Goal: Task Accomplishment & Management: Manage account settings

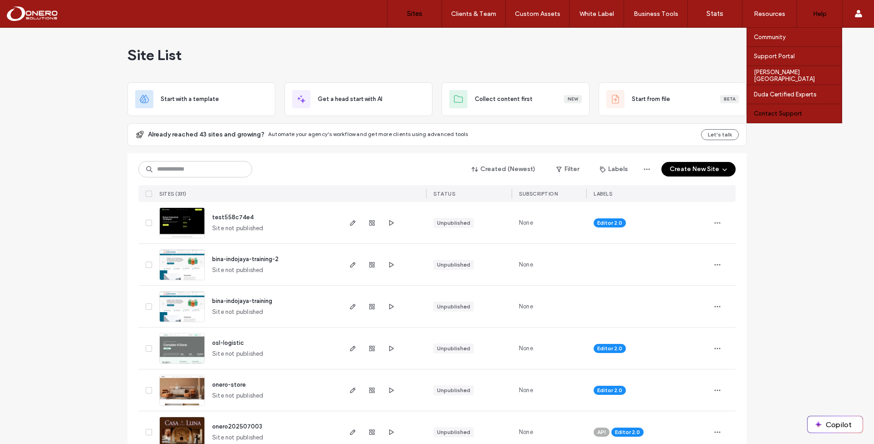
click at [781, 115] on label "Contact Support" at bounding box center [778, 113] width 48 height 7
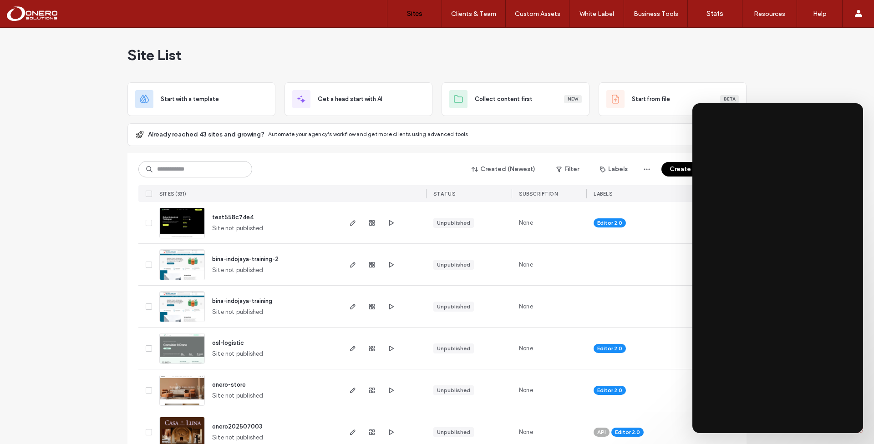
click at [219, 155] on div "Created (Newest) Filter Labels Create New Site SITES (331) STATUS SUBSCRIPTION …" at bounding box center [436, 177] width 597 height 49
click at [207, 165] on input at bounding box center [195, 169] width 114 height 16
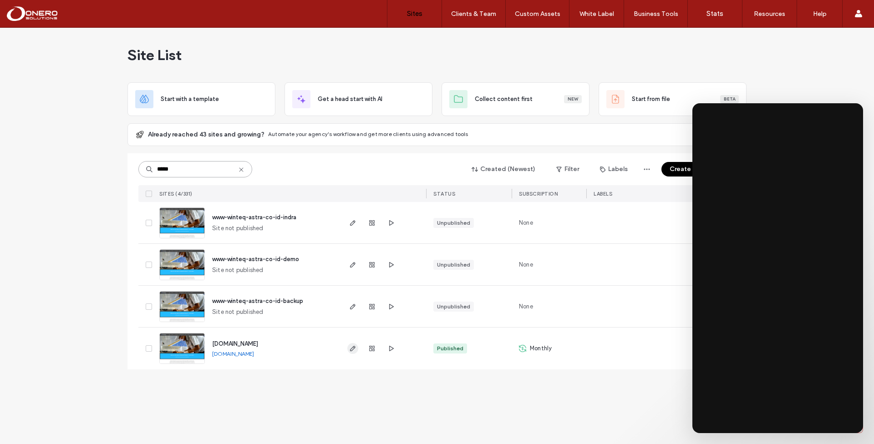
type input "*****"
click at [357, 349] on span "button" at bounding box center [352, 348] width 11 height 11
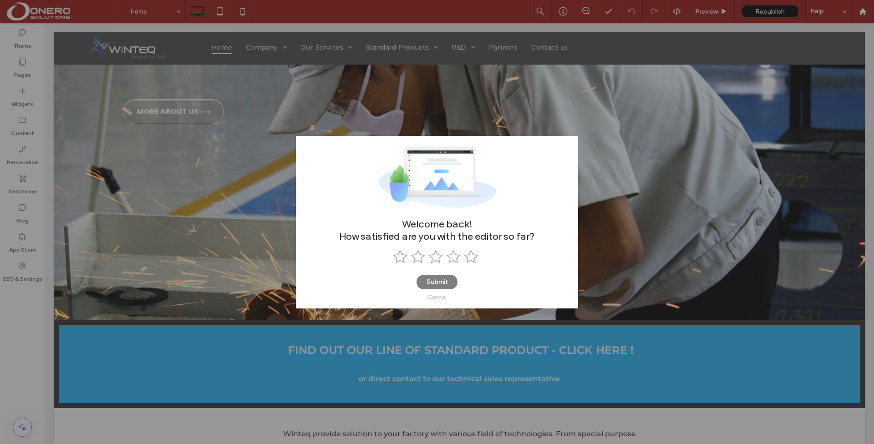
click at [440, 298] on div "Cancel" at bounding box center [437, 297] width 19 height 7
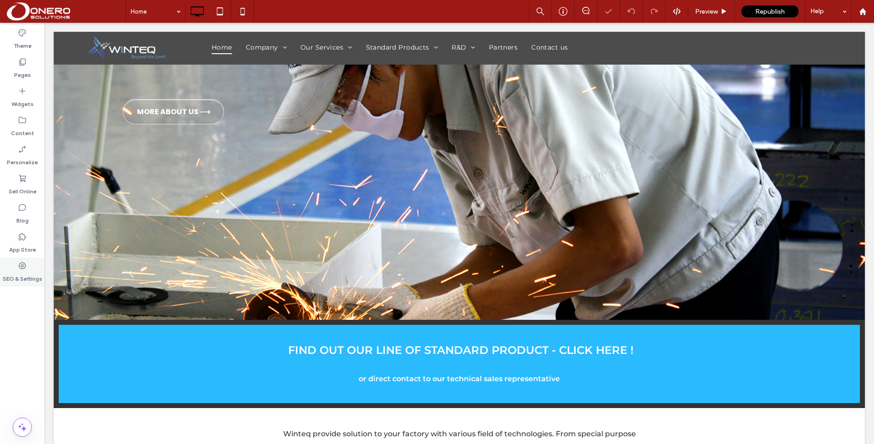
click at [26, 269] on icon at bounding box center [22, 265] width 9 height 9
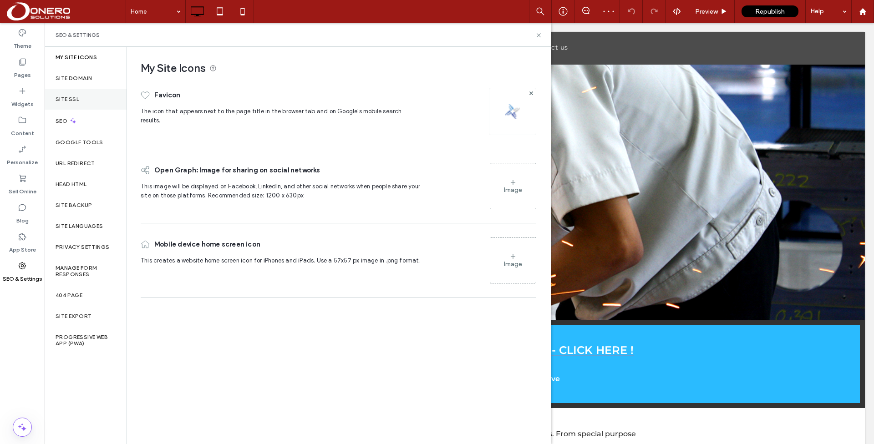
click at [101, 95] on div "Site SSL" at bounding box center [86, 99] width 82 height 21
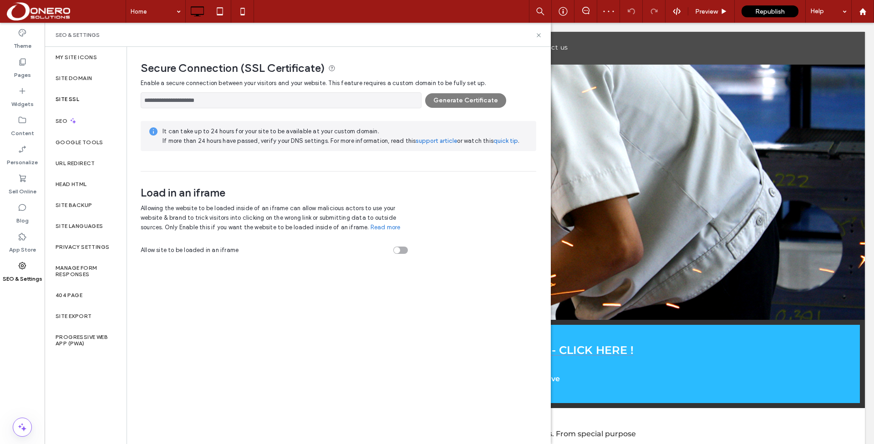
click at [459, 102] on div "**********" at bounding box center [339, 98] width 396 height 20
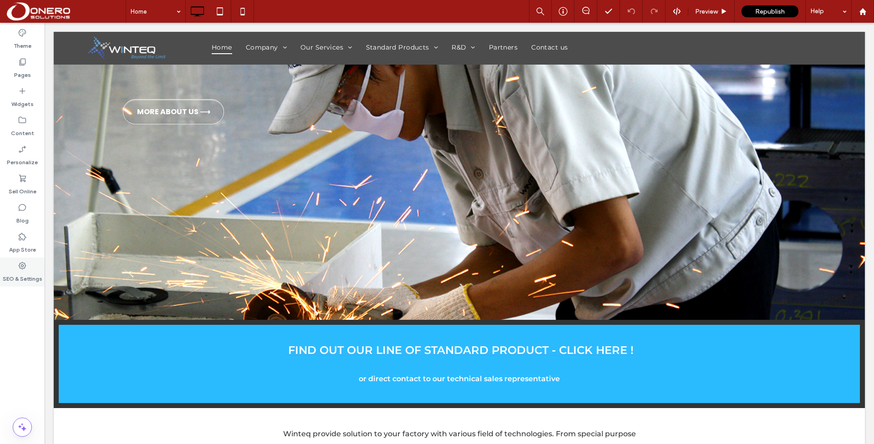
click at [19, 275] on label "SEO & Settings" at bounding box center [23, 276] width 40 height 13
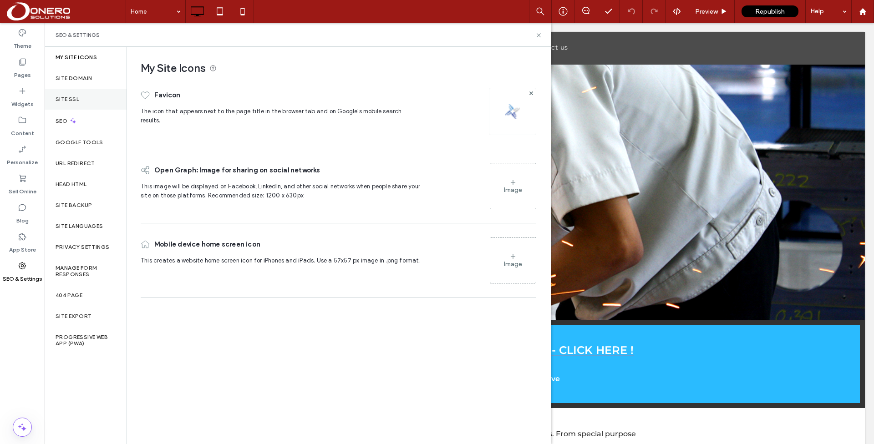
click at [76, 102] on label "Site SSL" at bounding box center [68, 99] width 24 height 6
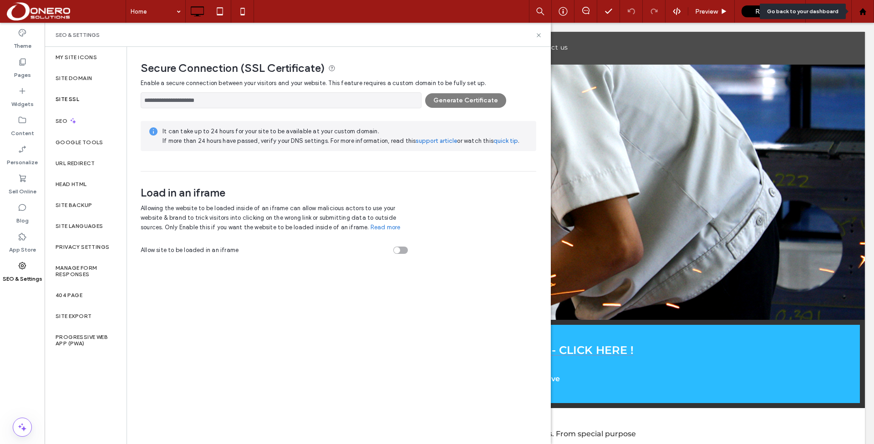
click at [866, 18] on div at bounding box center [863, 11] width 23 height 23
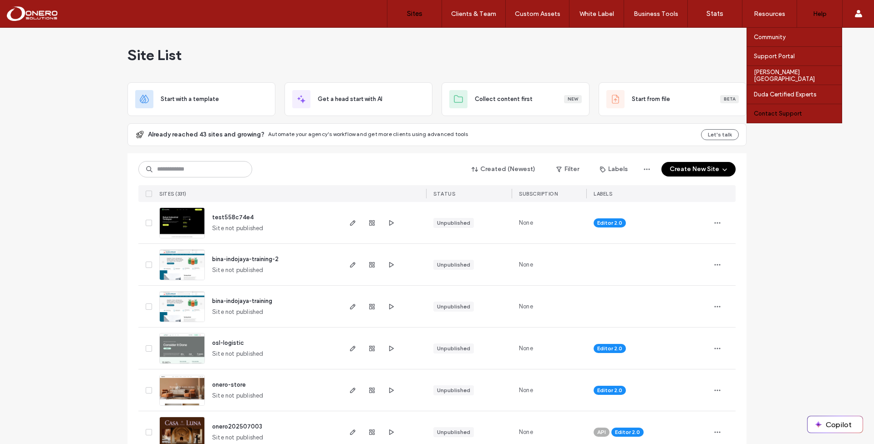
click at [771, 113] on label "Contact Support" at bounding box center [778, 113] width 48 height 7
